Goal: Contribute content: Add original content to the website for others to see

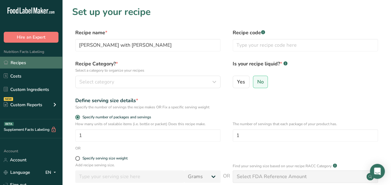
click at [25, 60] on link "Recipes" at bounding box center [31, 63] width 62 height 12
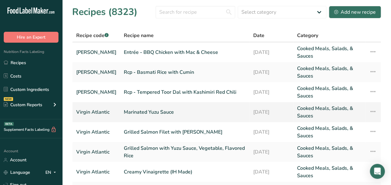
click at [133, 106] on link "Marinated Yuzu Sauce" at bounding box center [185, 111] width 122 height 15
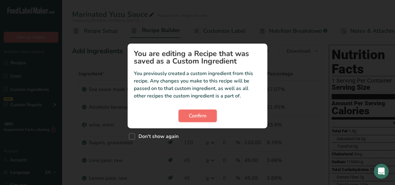
click at [193, 113] on span "Confirm" at bounding box center [198, 115] width 18 height 7
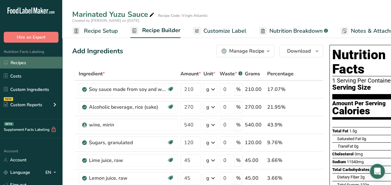
click at [28, 63] on link "Recipes" at bounding box center [31, 63] width 62 height 12
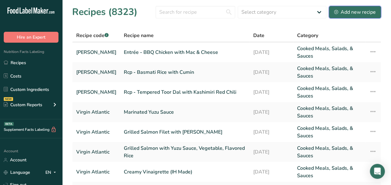
click at [360, 13] on div "Add new recipe" at bounding box center [355, 11] width 42 height 7
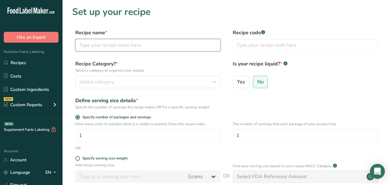
click at [105, 47] on input "text" at bounding box center [147, 45] width 145 height 12
type input "Yuzu Sauce with Yuzu Peel"
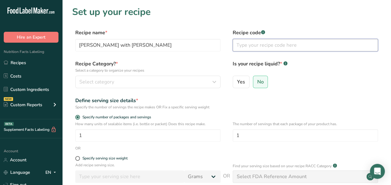
click at [251, 47] on input "text" at bounding box center [305, 45] width 145 height 12
type input "Virgin Atlantic"
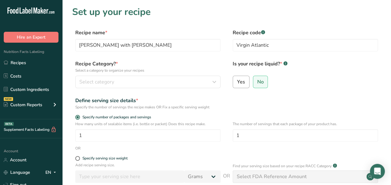
click at [244, 81] on label "Yes" at bounding box center [241, 82] width 17 height 12
click at [237, 81] on input "Yes" at bounding box center [235, 82] width 4 height 4
radio input "true"
radio input "false"
select select "22"
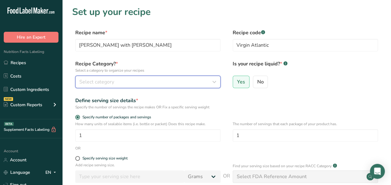
click at [159, 81] on div "Select category" at bounding box center [145, 81] width 133 height 7
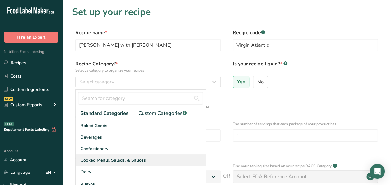
click at [122, 162] on span "Cooked Meals, Salads, & Sauces" at bounding box center [113, 160] width 65 height 7
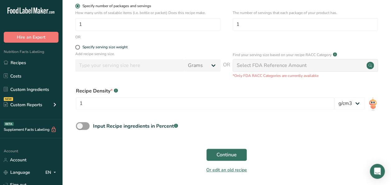
scroll to position [124, 0]
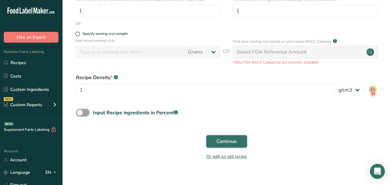
click at [224, 143] on span "Continue" at bounding box center [226, 140] width 20 height 7
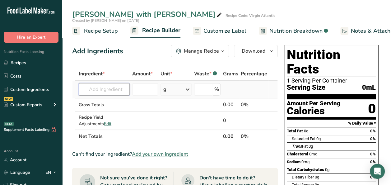
click at [99, 89] on input "text" at bounding box center [104, 89] width 51 height 12
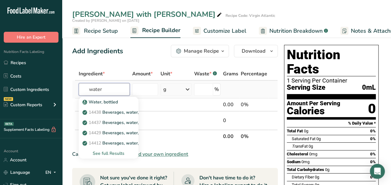
type input "water"
click at [108, 151] on div "See full Results" at bounding box center [109, 153] width 50 height 7
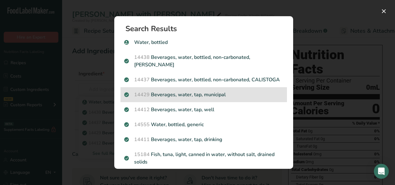
click at [225, 98] on p "14429 Beverages, water, tap, municipal" at bounding box center [203, 94] width 159 height 7
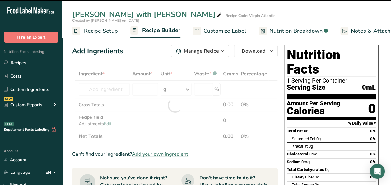
type input "0"
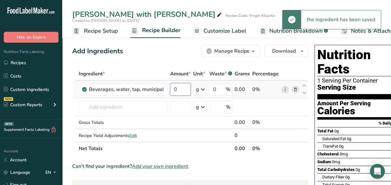
click at [177, 90] on input "0" at bounding box center [180, 89] width 21 height 12
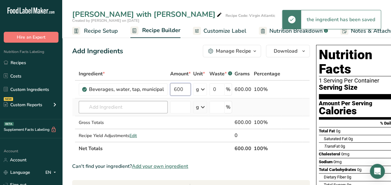
type input "600"
click at [142, 101] on div "Ingredient * Amount * Unit * Waste * .a-a{fill:#347362;}.b-a{fill:#fff;} Grams …" at bounding box center [190, 111] width 237 height 88
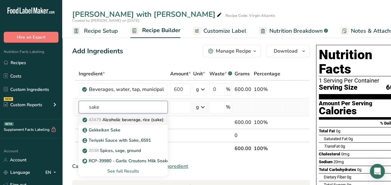
type input "sake"
click at [114, 119] on p "43479 Alcoholic beverage, rice (sake)" at bounding box center [124, 119] width 80 height 7
type input "Alcoholic beverage, rice (sake)"
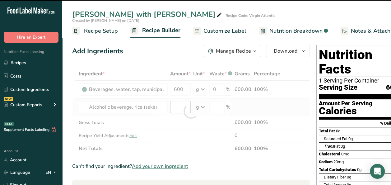
type input "0"
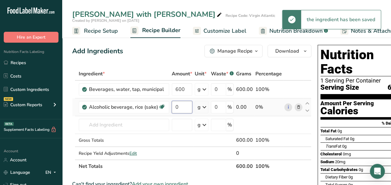
click at [176, 105] on input "0" at bounding box center [182, 107] width 21 height 12
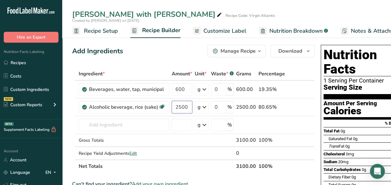
type input "2500"
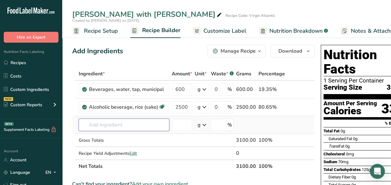
click at [116, 124] on div "Ingredient * Amount * Unit * Waste * .a-a{fill:#347362;}.b-a{fill:#fff;} Grams …" at bounding box center [193, 119] width 242 height 105
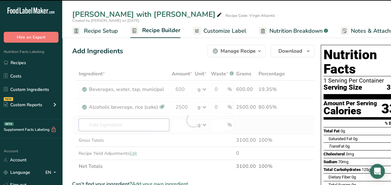
type input "m"
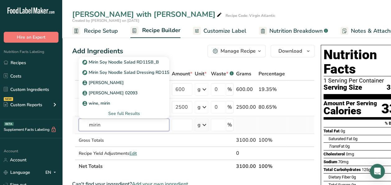
type input "mirin"
click at [118, 113] on div "See full Results" at bounding box center [124, 113] width 81 height 7
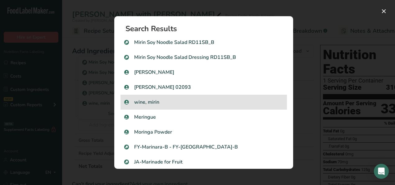
click at [161, 102] on p "wine, mirin" at bounding box center [203, 101] width 159 height 7
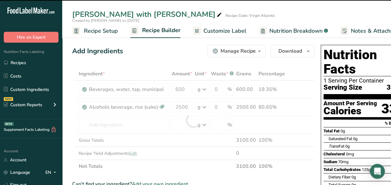
type input "0"
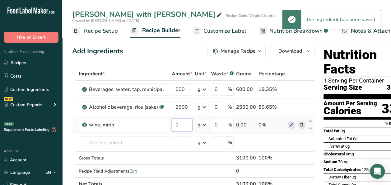
click at [175, 124] on input "0" at bounding box center [182, 124] width 21 height 12
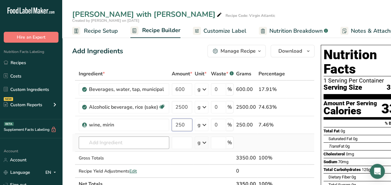
type input "250"
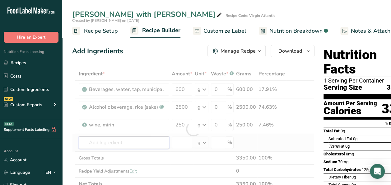
click at [109, 143] on div "Ingredient * Amount * Unit * Waste * .a-a{fill:#347362;}.b-a{fill:#fff;} Grams …" at bounding box center [193, 128] width 242 height 123
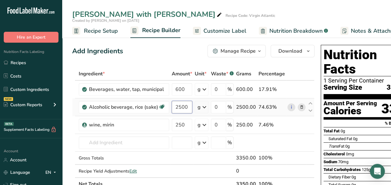
click at [183, 104] on input "2500" at bounding box center [182, 107] width 21 height 12
type input "250"
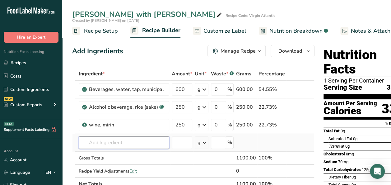
click at [129, 137] on div "Ingredient * Amount * Unit * Waste * .a-a{fill:#347362;}.b-a{fill:#fff;} Grams …" at bounding box center [193, 128] width 242 height 123
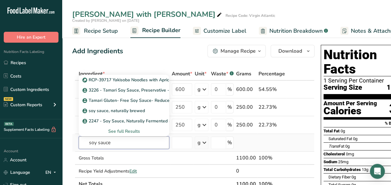
type input "soy sauce"
click at [122, 129] on div "See full Results" at bounding box center [124, 131] width 81 height 7
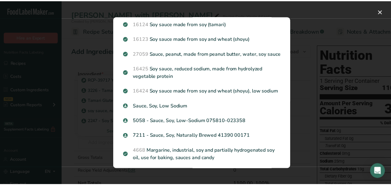
scroll to position [249, 0]
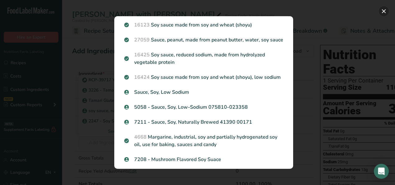
click at [385, 11] on button "Search results modal" at bounding box center [384, 11] width 10 height 10
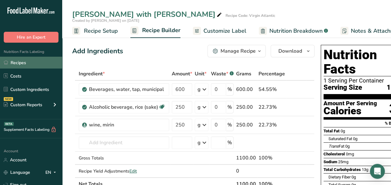
click at [26, 60] on link "Recipes" at bounding box center [31, 63] width 62 height 12
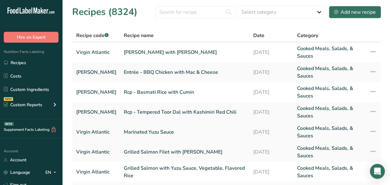
click at [157, 132] on link "Marinated Yuzu Sauce" at bounding box center [185, 131] width 122 height 15
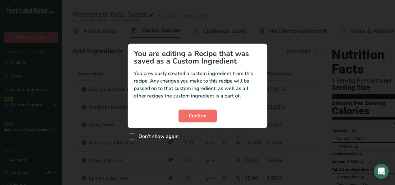
click at [193, 117] on span "Confirm" at bounding box center [198, 115] width 18 height 7
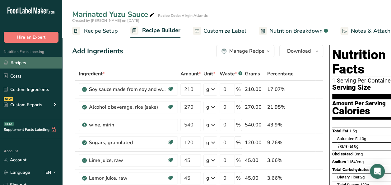
click at [30, 59] on link "Recipes" at bounding box center [31, 63] width 62 height 12
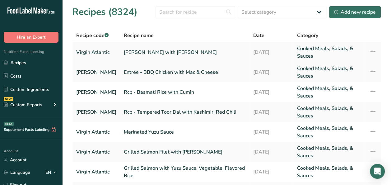
click at [170, 54] on link "Yuzu Sauce with Yuzu Peel" at bounding box center [185, 52] width 122 height 15
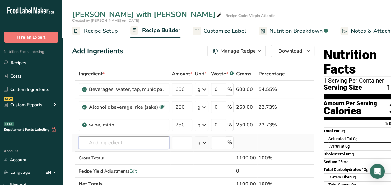
click at [107, 145] on input "text" at bounding box center [124, 142] width 90 height 12
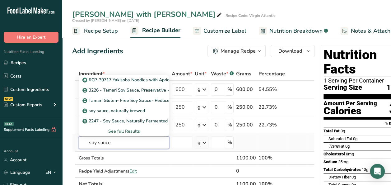
type input "soy sauce"
click at [128, 132] on div "See full Results" at bounding box center [124, 131] width 81 height 7
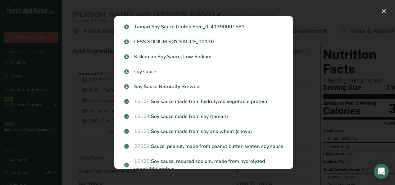
scroll to position [155, 0]
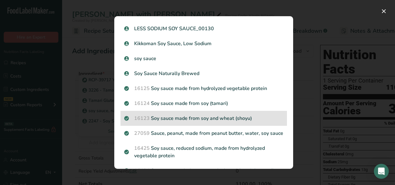
click at [218, 122] on p "16123 Soy sauce made from soy and wheat (shoyu)" at bounding box center [203, 117] width 159 height 7
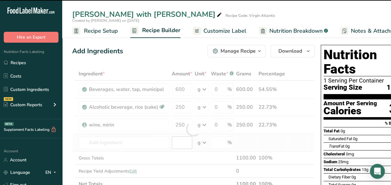
type input "0"
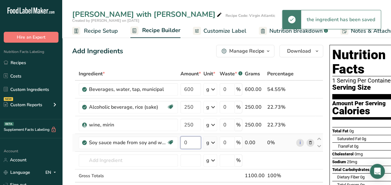
click at [196, 144] on input "0" at bounding box center [190, 142] width 21 height 12
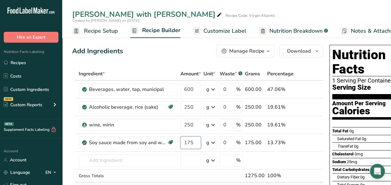
type input "175"
click at [136, 158] on div "Ingredient * Amount * Unit * Waste * .a-a{fill:#347362;}.b-a{fill:#fff;} Grams …" at bounding box center [197, 137] width 251 height 141
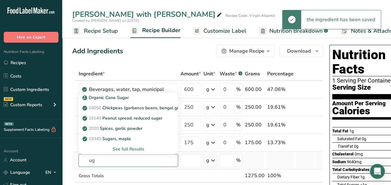
type input "u"
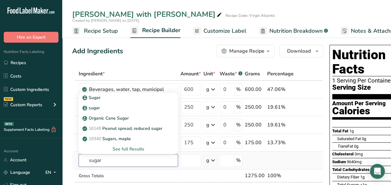
type input "sugar"
click at [122, 147] on div "See full Results" at bounding box center [128, 148] width 89 height 7
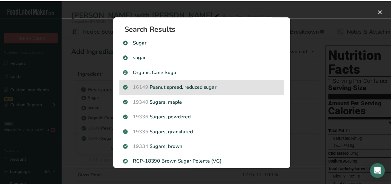
scroll to position [31, 0]
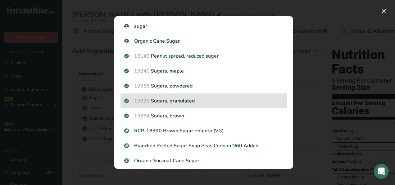
click at [187, 102] on p "19335 Sugars, granulated" at bounding box center [203, 100] width 159 height 7
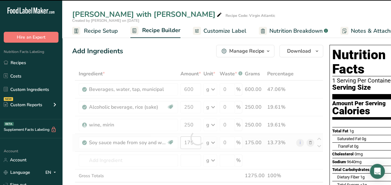
type input "0"
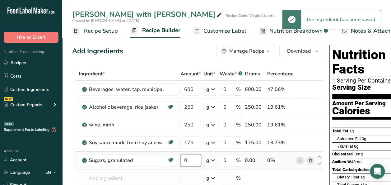
click at [188, 159] on input "0" at bounding box center [190, 160] width 21 height 12
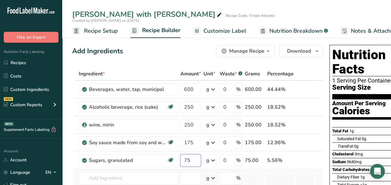
type input "75"
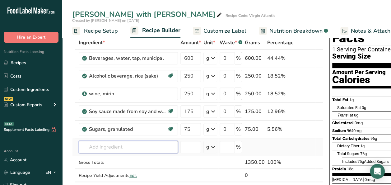
click at [103, 143] on div "Ingredient * Amount * Unit * Waste * .a-a{fill:#347362;}.b-a{fill:#fff;} Grams …" at bounding box center [197, 115] width 251 height 159
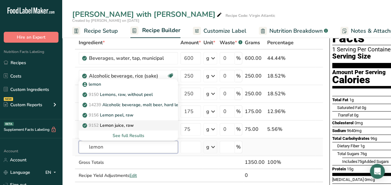
type input "lemon"
click at [129, 124] on p "9152 Lemon juice, raw" at bounding box center [109, 125] width 50 height 7
type input "Lemon juice, raw"
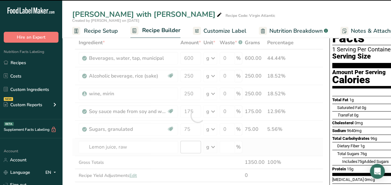
type input "0"
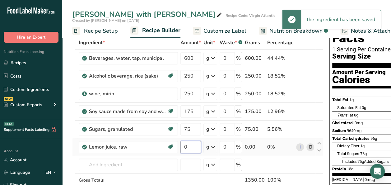
click at [187, 146] on input "0" at bounding box center [190, 147] width 21 height 12
type input "45"
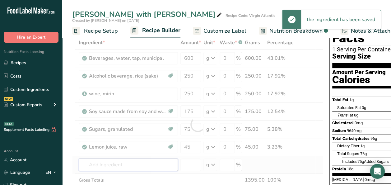
click at [107, 163] on div "Ingredient * Amount * Unit * Waste * .a-a{fill:#347362;}.b-a{fill:#fff;} Grams …" at bounding box center [197, 124] width 251 height 176
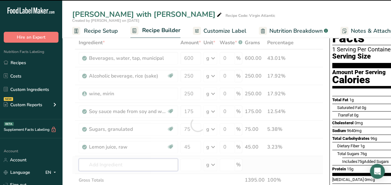
type input "l"
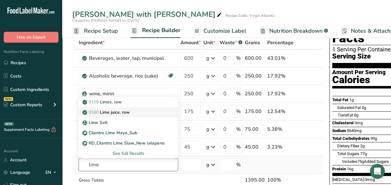
type input "lime"
click at [124, 113] on p "9160 Lime juice, raw" at bounding box center [107, 112] width 46 height 7
type input "Lime juice, raw"
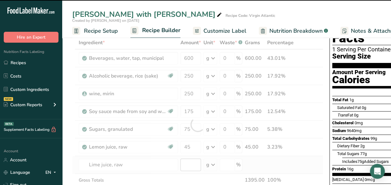
type input "0"
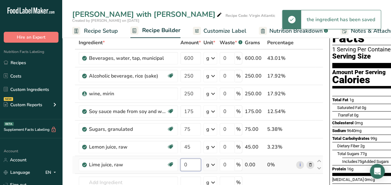
click at [195, 164] on input "0" at bounding box center [190, 164] width 21 height 12
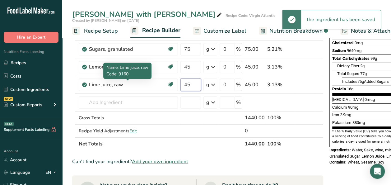
scroll to position [124, 0]
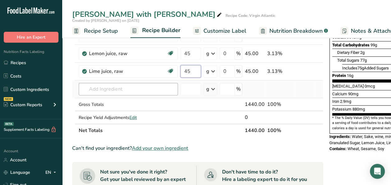
type input "45"
click at [114, 86] on div "Ingredient * Amount * Unit * Waste * .a-a{fill:#347362;}.b-a{fill:#fff;} Grams …" at bounding box center [197, 40] width 251 height 194
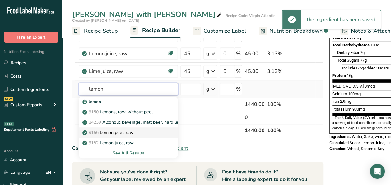
type input "lemon"
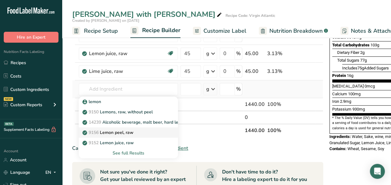
click at [119, 131] on p "9156 Lemon peel, raw" at bounding box center [109, 132] width 50 height 7
type input "Lemon peel, raw"
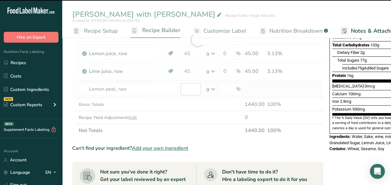
type input "0"
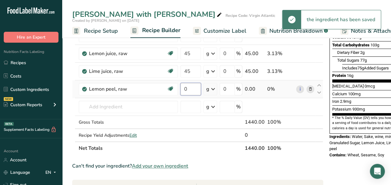
click at [191, 88] on input "0" at bounding box center [190, 89] width 21 height 12
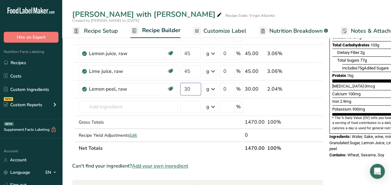
type input "30"
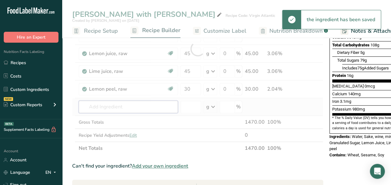
click at [93, 106] on div "Ingredient * Amount * Unit * Waste * .a-a{fill:#347362;}.b-a{fill:#fff;} Grams …" at bounding box center [197, 49] width 251 height 212
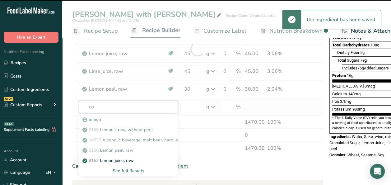
type input "cor"
type input "n"
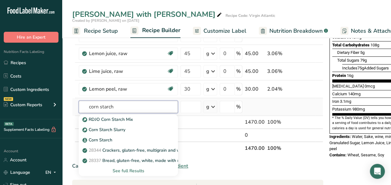
type input "corn starch"
click at [118, 169] on div "See full Results" at bounding box center [128, 170] width 89 height 7
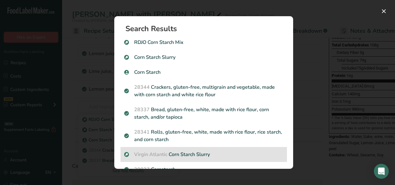
click at [194, 150] on p "Virgin Atlantic Corn Starch Slurry" at bounding box center [203, 153] width 159 height 7
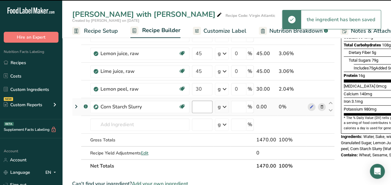
type input "0"
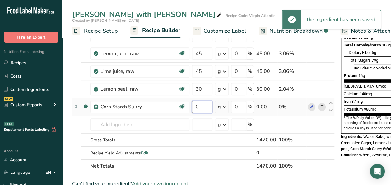
click at [201, 106] on input "0" at bounding box center [202, 106] width 21 height 12
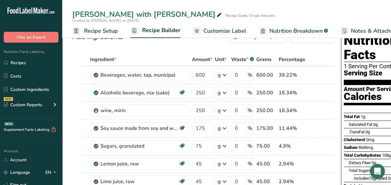
scroll to position [0, 0]
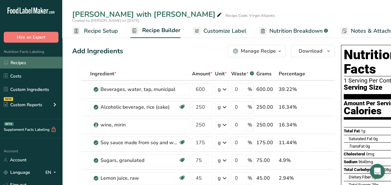
type input "60"
drag, startPoint x: 22, startPoint y: 64, endPoint x: 83, endPoint y: 52, distance: 62.1
click at [22, 64] on link "Recipes" at bounding box center [31, 63] width 62 height 12
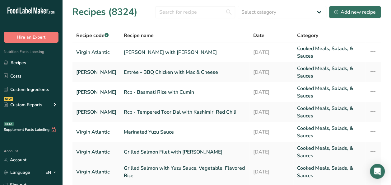
click at [143, 167] on link "Grilled Salmon with Yuzu Sauce, Vegetable, Flavored Rice" at bounding box center [185, 171] width 122 height 15
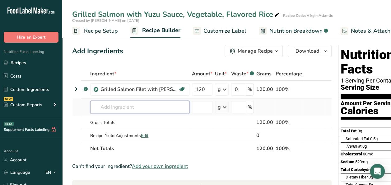
click at [122, 108] on input "text" at bounding box center [139, 107] width 99 height 12
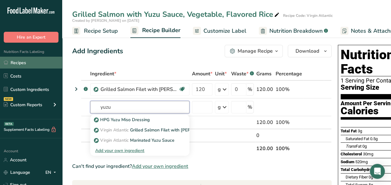
type input "yuzu"
click at [28, 64] on link "Recipes" at bounding box center [31, 63] width 62 height 12
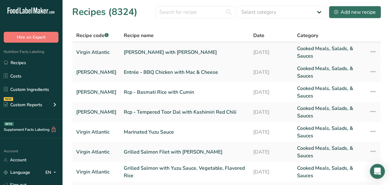
click at [372, 51] on icon at bounding box center [372, 51] width 7 height 11
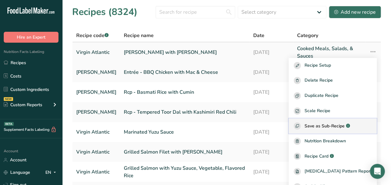
click at [344, 125] on span "Save as Sub-Recipe" at bounding box center [324, 125] width 40 height 7
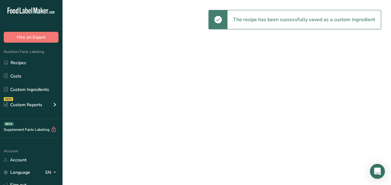
select select "30"
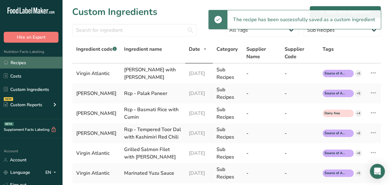
click at [25, 61] on link "Recipes" at bounding box center [31, 63] width 62 height 12
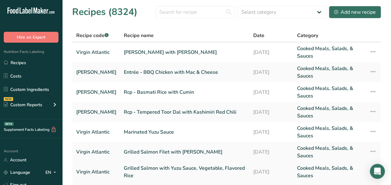
click at [147, 166] on link "Grilled Salmon with Yuzu Sauce, Vegetable, Flavored Rice" at bounding box center [185, 171] width 122 height 15
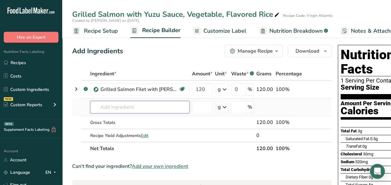
click at [106, 105] on input "text" at bounding box center [139, 107] width 99 height 12
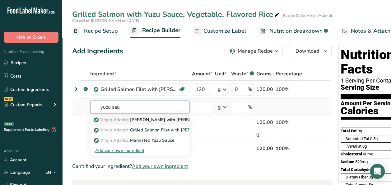
type input "yuzu sau"
click at [148, 120] on p "Virgin Atlantic Yuzu Sauce with Yuzu Peel" at bounding box center [153, 119] width 116 height 7
type input "Yuzu Sauce with Yuzu Peel"
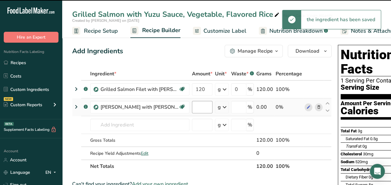
type input "0"
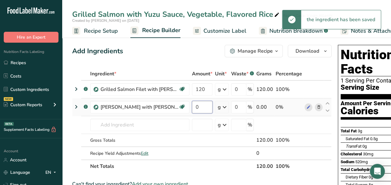
click at [202, 106] on input "0" at bounding box center [202, 107] width 21 height 12
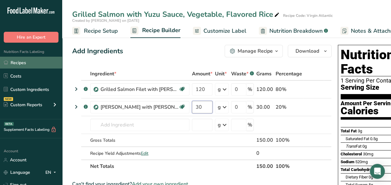
type input "30"
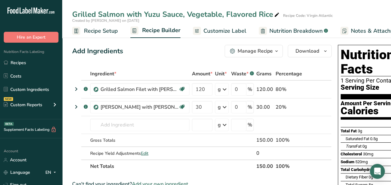
drag, startPoint x: 26, startPoint y: 62, endPoint x: 331, endPoint y: 135, distance: 313.8
click at [26, 62] on link "Recipes" at bounding box center [31, 63] width 62 height 12
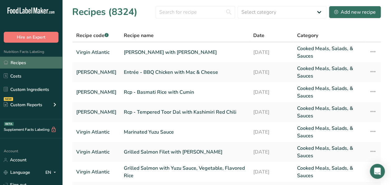
click at [23, 66] on link "Recipes" at bounding box center [31, 63] width 62 height 12
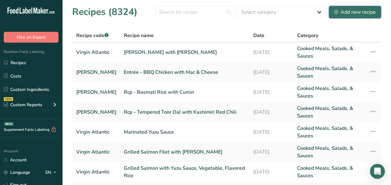
click at [353, 11] on div "Add new recipe" at bounding box center [355, 11] width 42 height 7
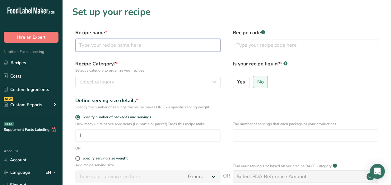
click at [134, 47] on input "text" at bounding box center [147, 45] width 145 height 12
type input "Japanese Rice with Shio Kombu"
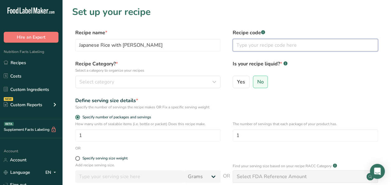
click at [259, 47] on input "text" at bounding box center [305, 45] width 145 height 12
type input "Virgin Atlantic"
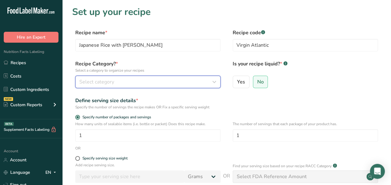
click at [132, 77] on button "Select category" at bounding box center [147, 82] width 145 height 12
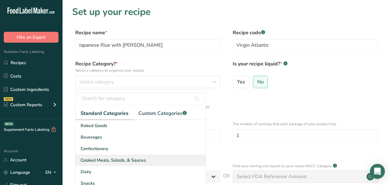
click at [115, 161] on span "Cooked Meals, Salads, & Sauces" at bounding box center [113, 160] width 65 height 7
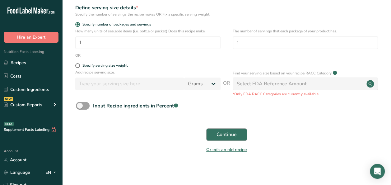
scroll to position [93, 0]
click at [222, 132] on span "Continue" at bounding box center [226, 133] width 20 height 7
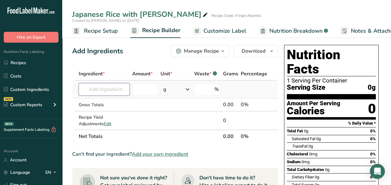
click at [102, 88] on input "text" at bounding box center [104, 89] width 51 height 12
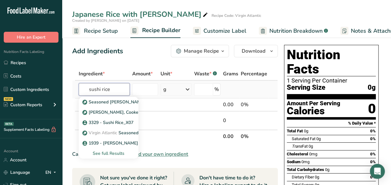
type input "sushi rice"
click at [104, 155] on div "See full Results" at bounding box center [109, 153] width 50 height 7
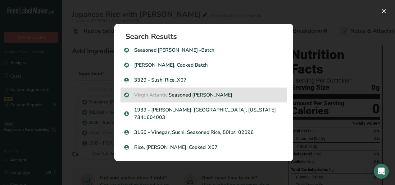
click at [188, 99] on p "Virgin Atlantic Seasoned Sushi Rice" at bounding box center [203, 94] width 159 height 7
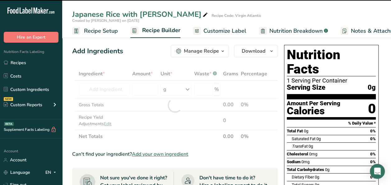
type input "0"
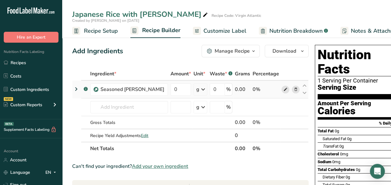
click at [283, 89] on icon at bounding box center [285, 89] width 4 height 7
click at [293, 90] on icon at bounding box center [295, 89] width 4 height 7
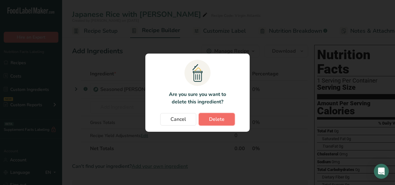
click at [211, 119] on span "Delete" at bounding box center [217, 118] width 16 height 7
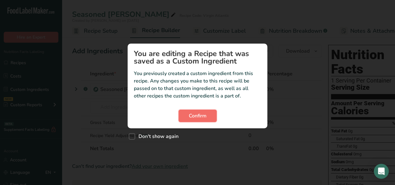
click at [203, 112] on span "Confirm" at bounding box center [198, 115] width 18 height 7
